Goal: Information Seeking & Learning: Learn about a topic

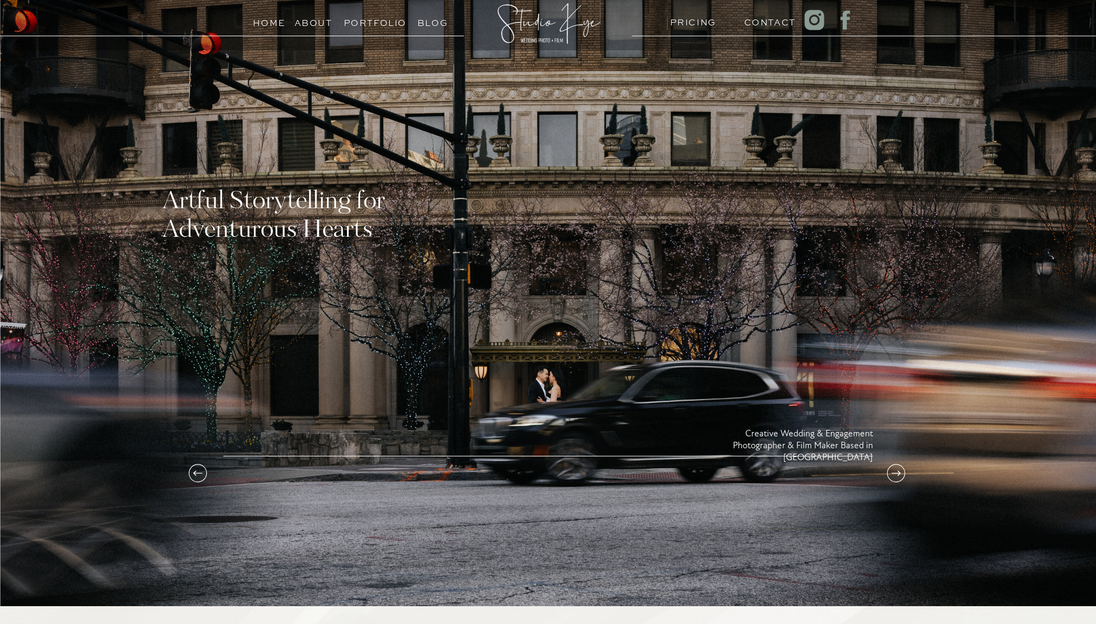
click at [374, 21] on h3 "Portfolio" at bounding box center [368, 20] width 49 height 10
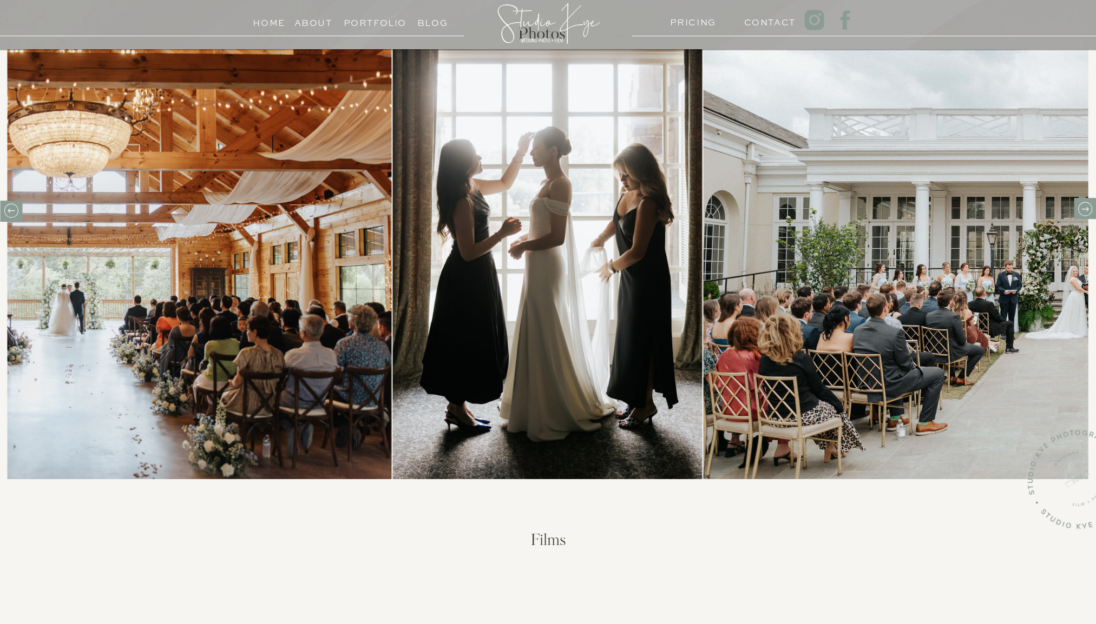
scroll to position [413, 0]
click at [1083, 210] on icon at bounding box center [1084, 208] width 17 height 17
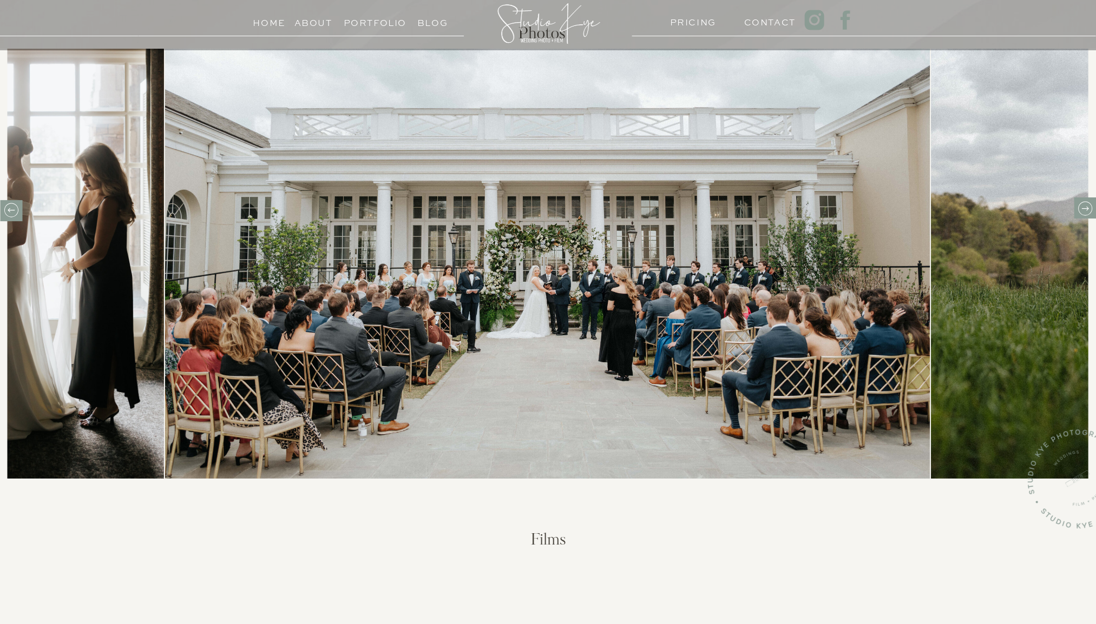
click at [1083, 210] on icon at bounding box center [1084, 208] width 17 height 17
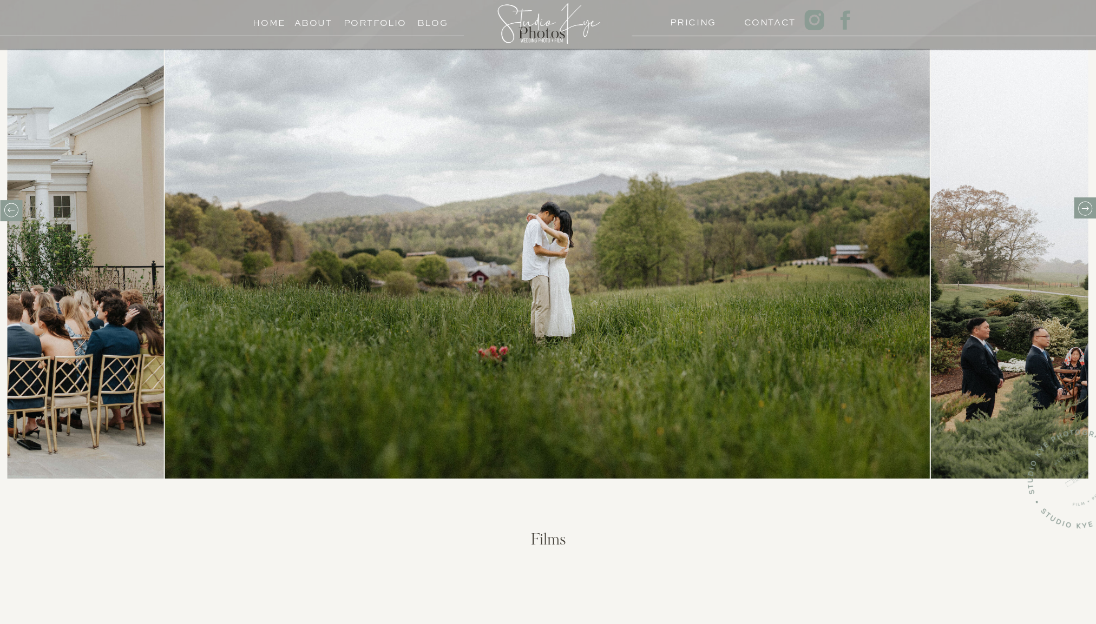
click at [1083, 210] on icon at bounding box center [1084, 208] width 17 height 17
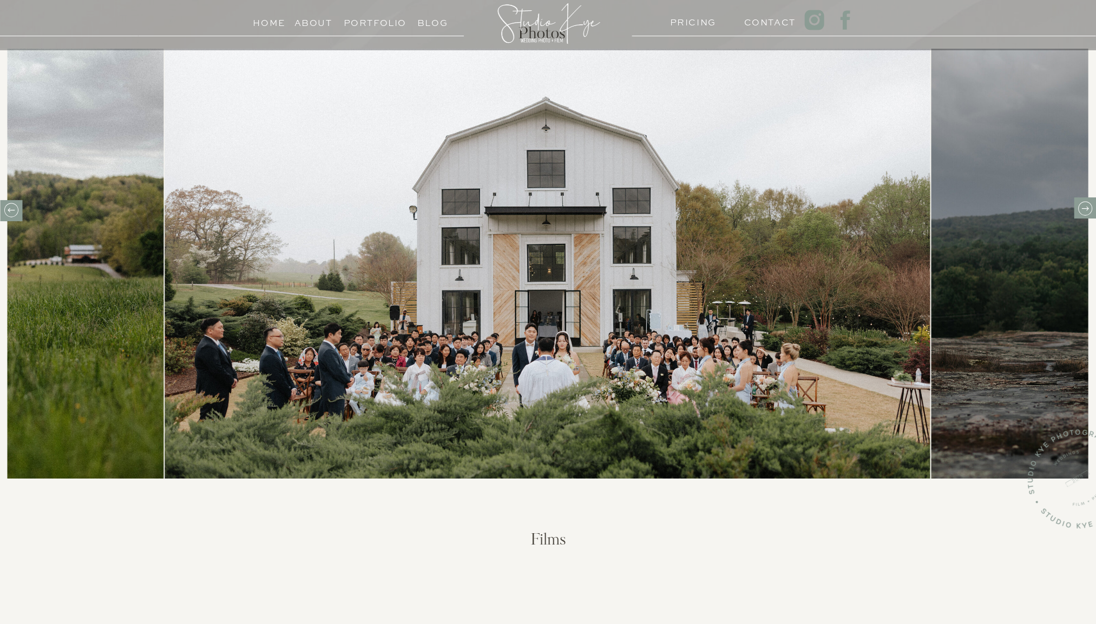
click at [1083, 210] on icon at bounding box center [1084, 208] width 17 height 17
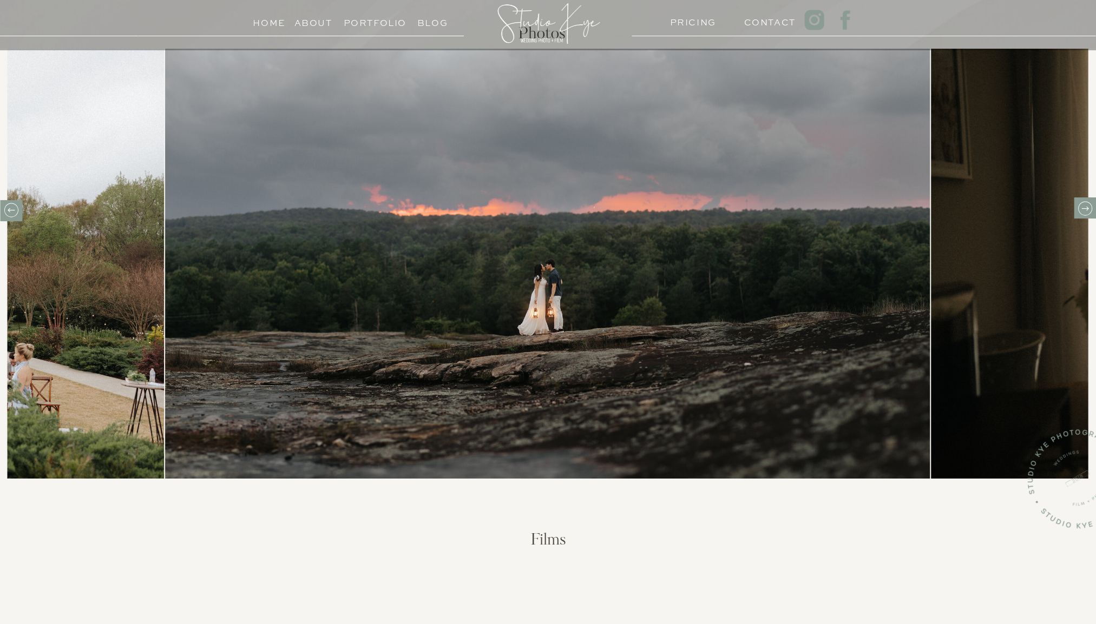
click at [1083, 210] on icon at bounding box center [1084, 208] width 17 height 17
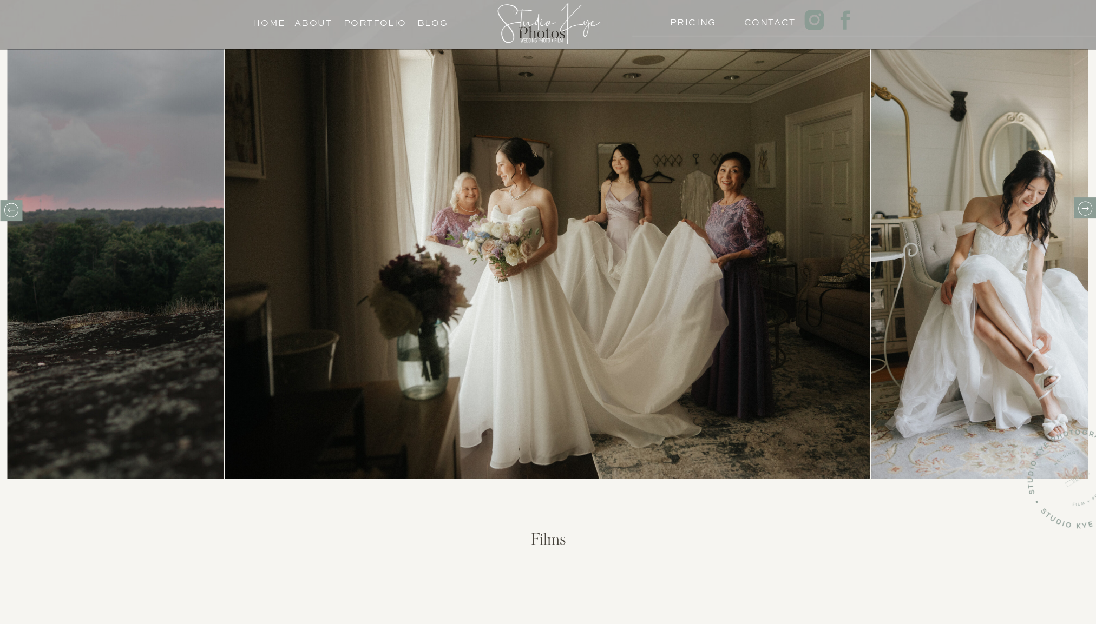
click at [1083, 210] on icon at bounding box center [1084, 208] width 17 height 17
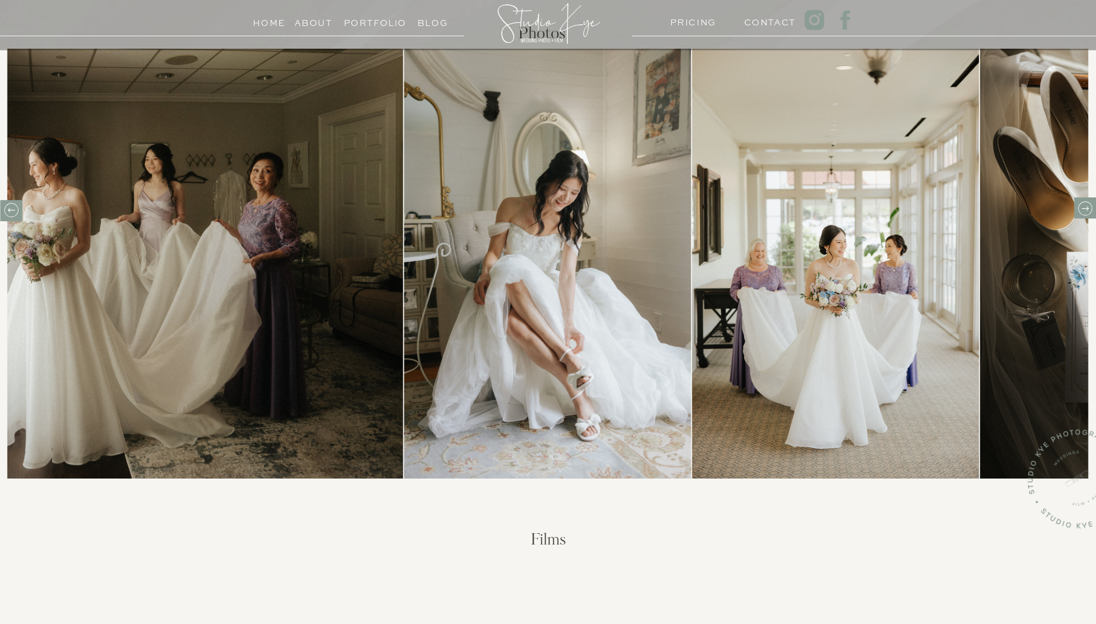
click at [1083, 210] on icon at bounding box center [1084, 208] width 17 height 17
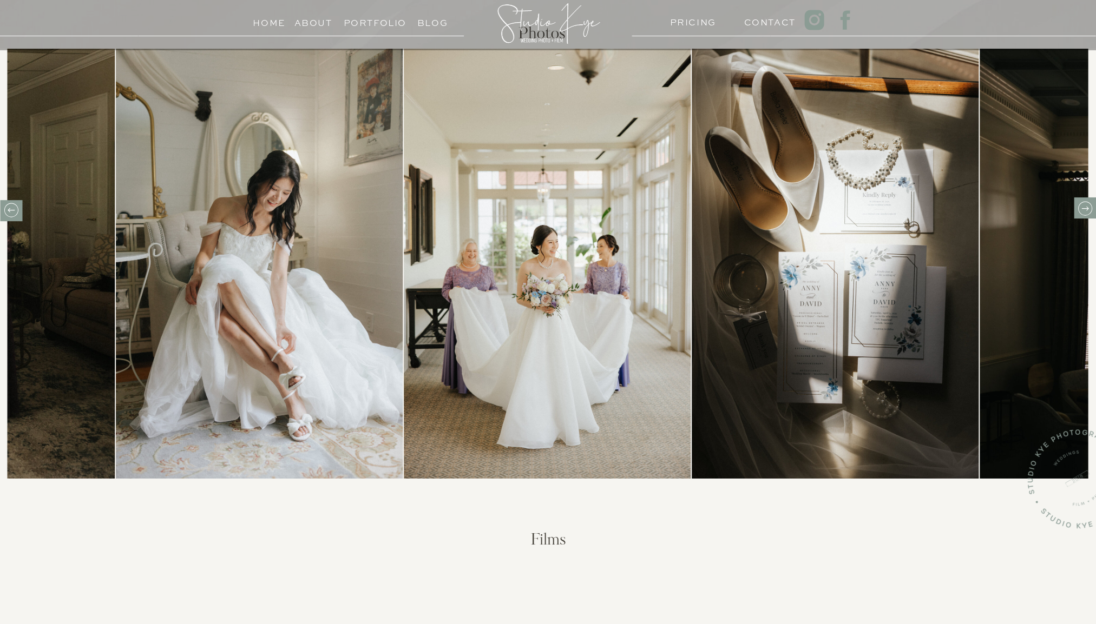
click at [1083, 210] on icon at bounding box center [1084, 208] width 17 height 17
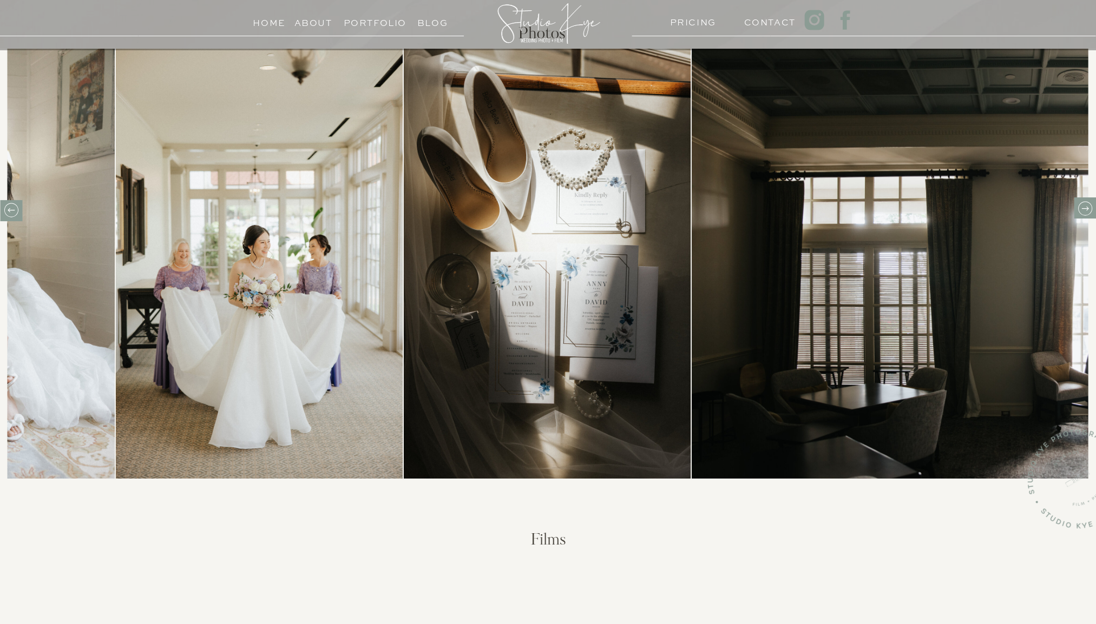
click at [1083, 210] on icon at bounding box center [1084, 208] width 17 height 17
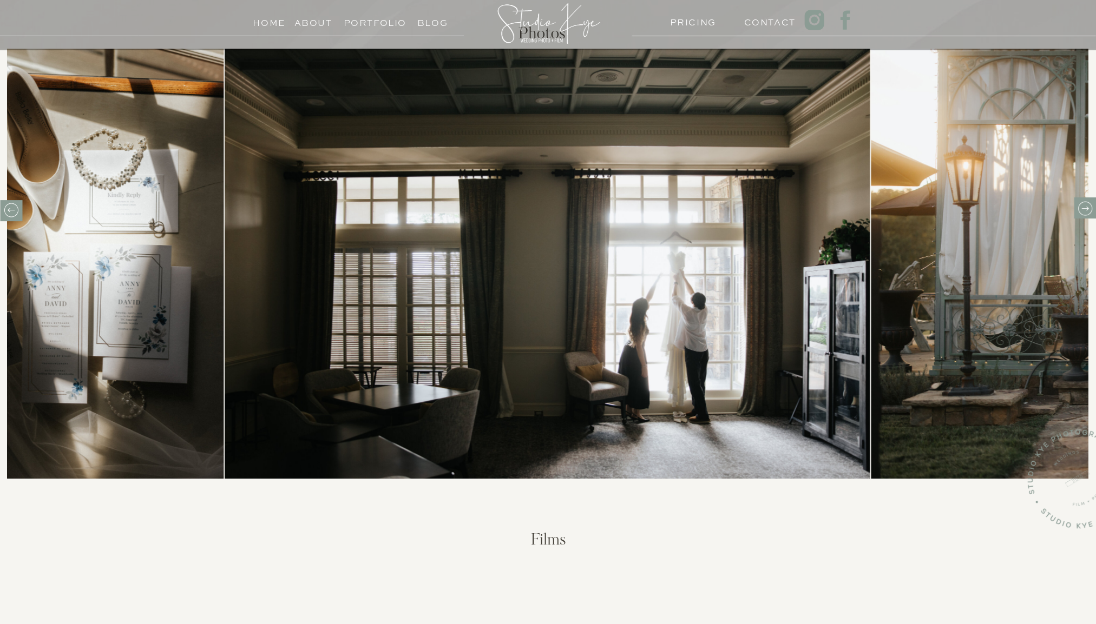
click at [1083, 210] on icon at bounding box center [1084, 208] width 17 height 17
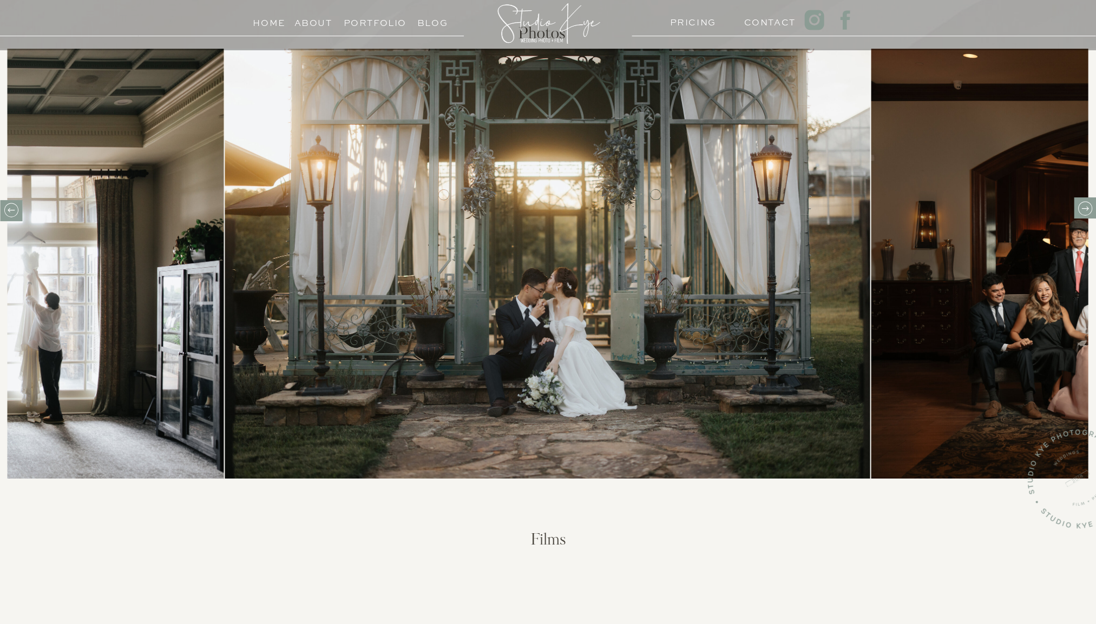
click at [1083, 210] on icon at bounding box center [1084, 208] width 17 height 17
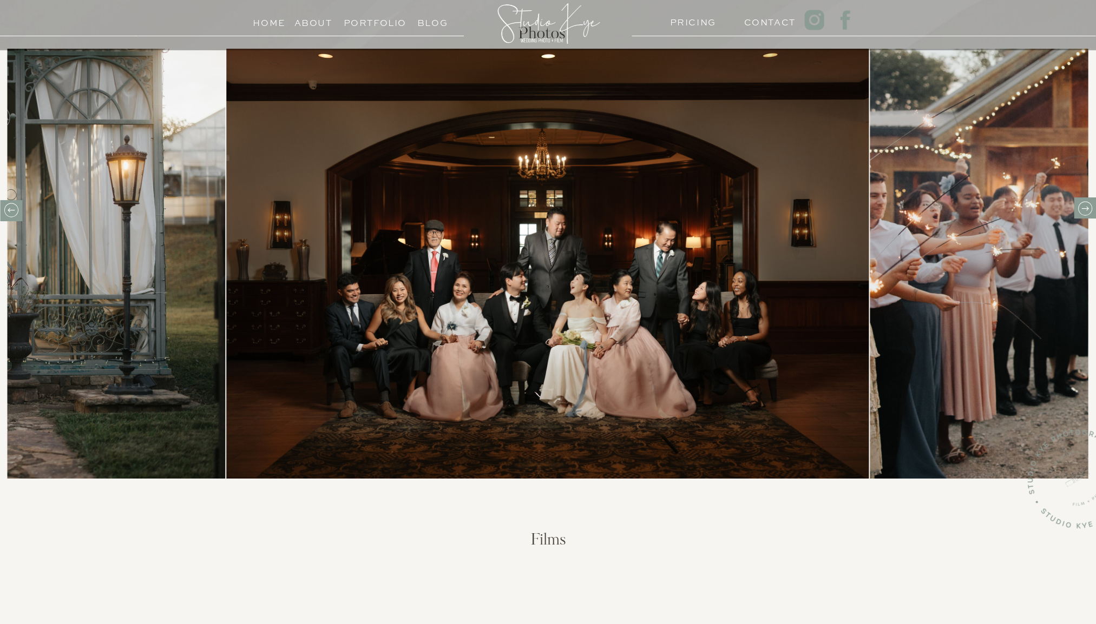
click at [618, 292] on img at bounding box center [547, 264] width 642 height 430
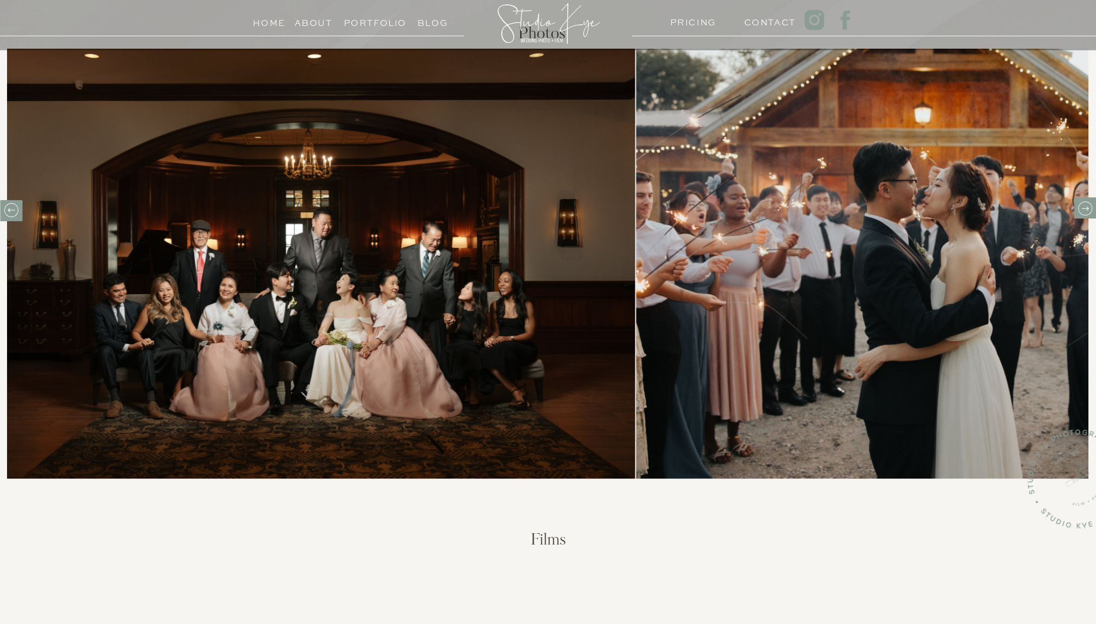
click at [645, 267] on img at bounding box center [958, 264] width 645 height 430
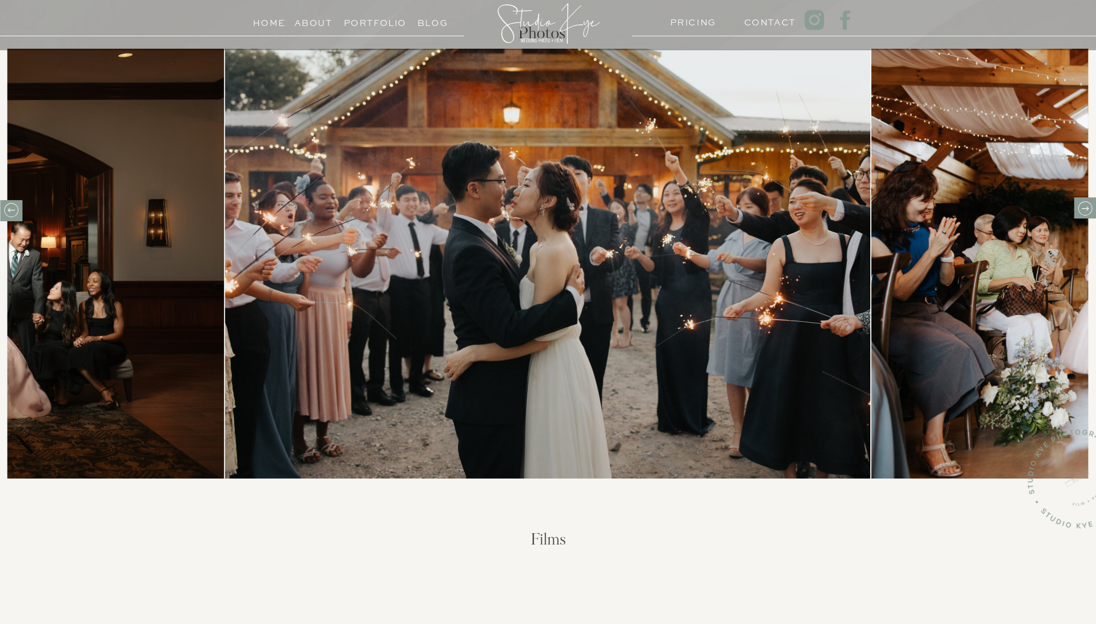
click at [1080, 213] on icon at bounding box center [1084, 208] width 17 height 17
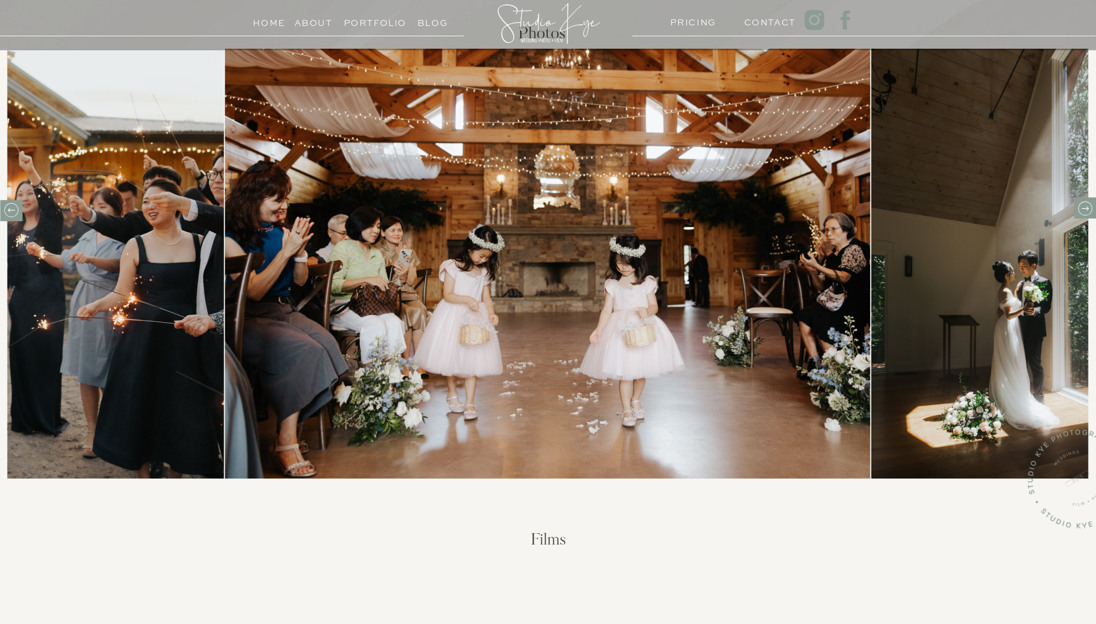
click at [1080, 213] on icon at bounding box center [1084, 208] width 17 height 17
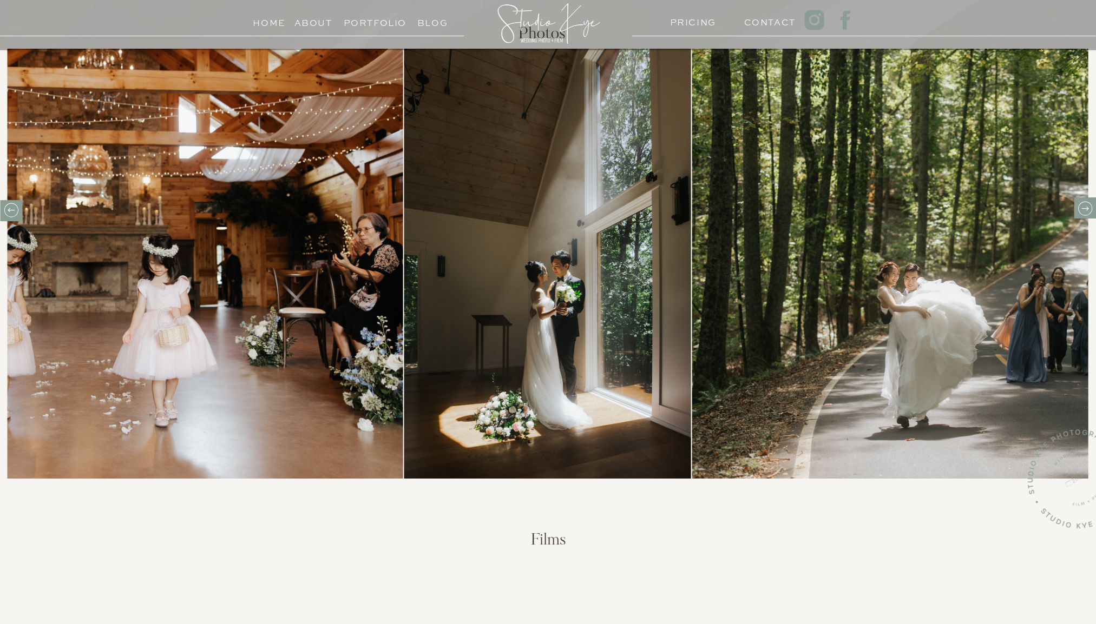
click at [1080, 213] on icon at bounding box center [1084, 208] width 17 height 17
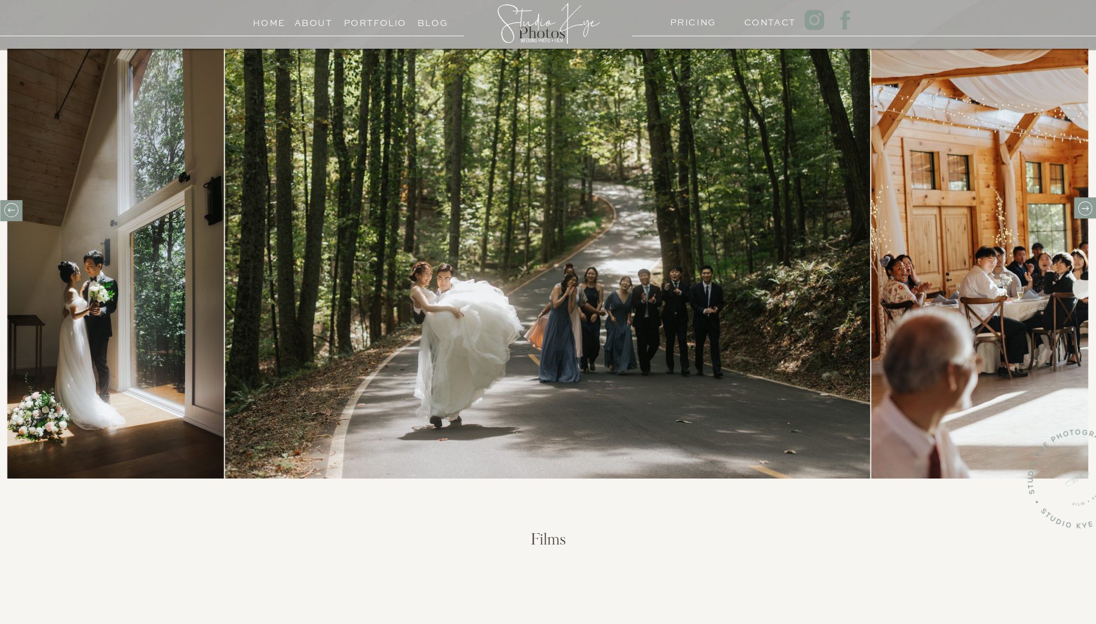
click at [1080, 213] on icon at bounding box center [1084, 208] width 17 height 17
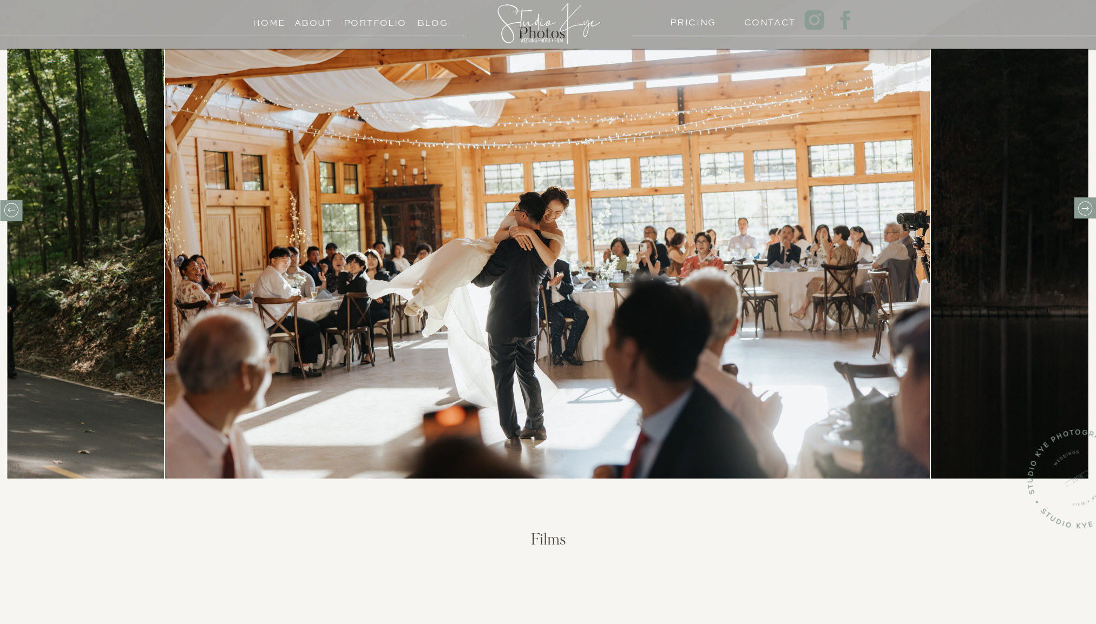
click at [687, 15] on h3 "PRICING" at bounding box center [691, 20] width 42 height 10
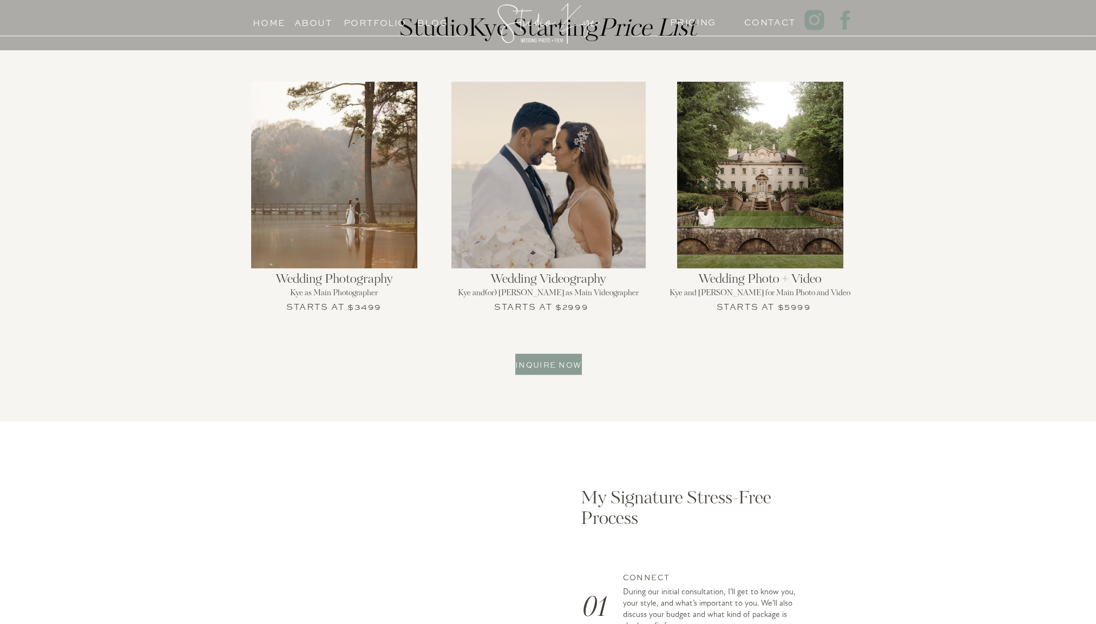
scroll to position [1169, 0]
